Goal: Task Accomplishment & Management: Manage account settings

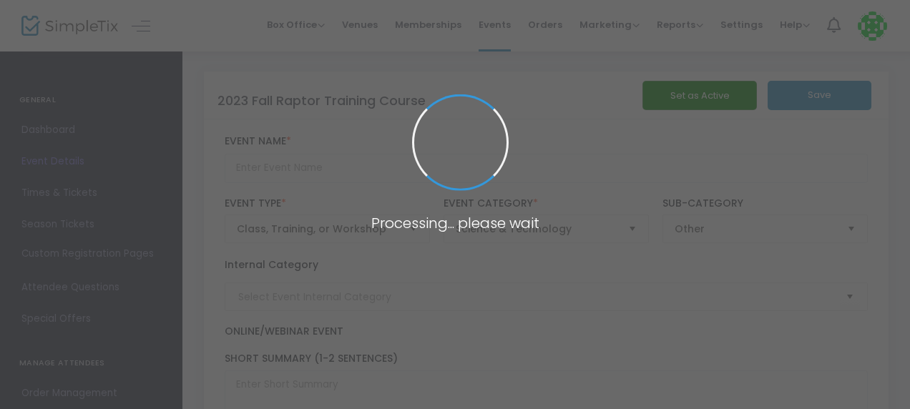
type input "2023 Fall Raptor Training Course"
type textarea "This Course includes five consecutive webinar classes that occur once a week. E…"
type input "Buy Tickets"
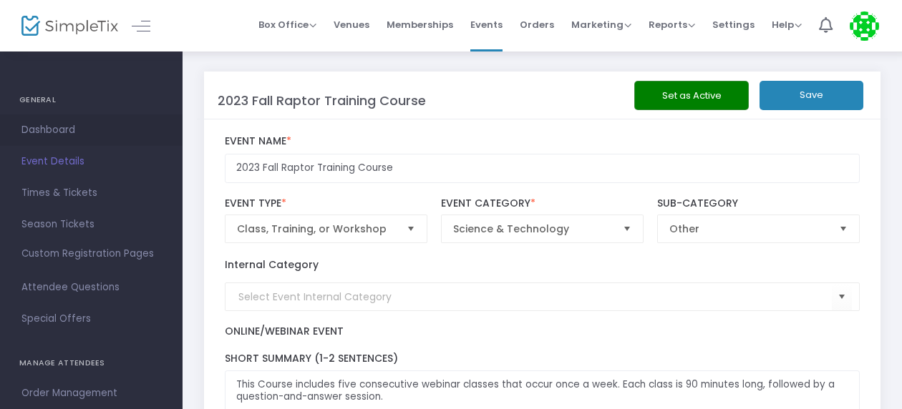
click at [52, 133] on span "Dashboard" at bounding box center [91, 130] width 140 height 19
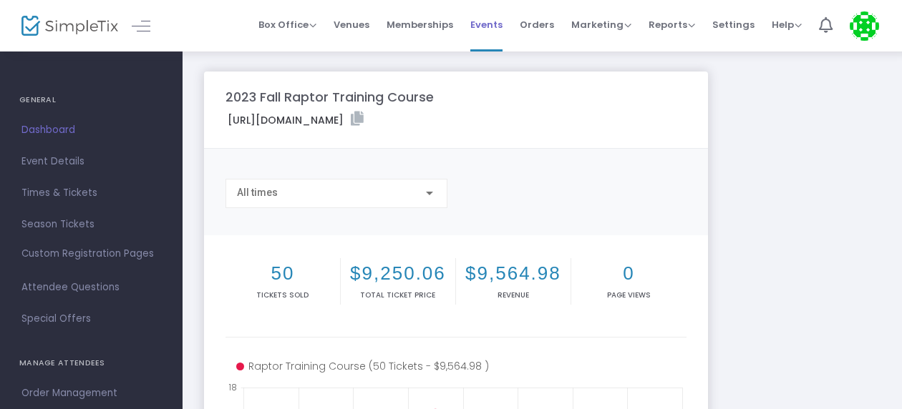
click at [492, 24] on span "Events" at bounding box center [486, 24] width 32 height 37
